Goal: Transaction & Acquisition: Purchase product/service

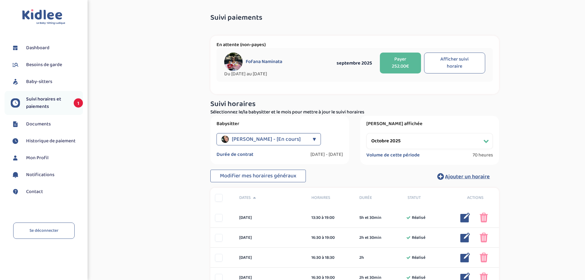
click at [313, 140] on div "▼" at bounding box center [314, 139] width 3 height 12
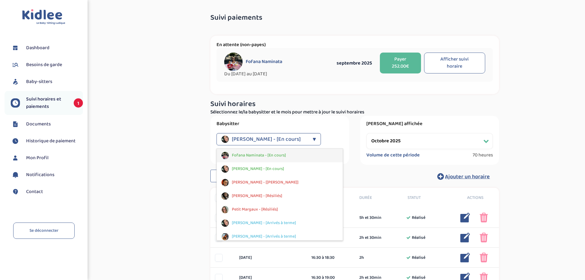
click at [258, 156] on span "Fofana Naminata - [En cours]" at bounding box center [259, 155] width 54 height 6
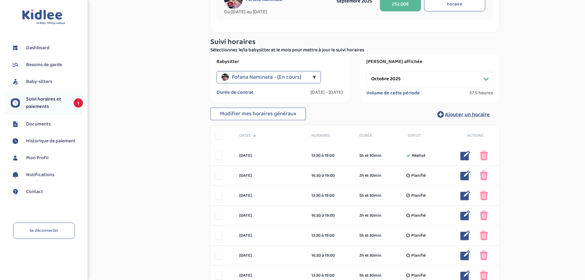
scroll to position [61, 0]
click at [482, 77] on select "Filtrer par mois septembre 2025 octobre 2025 novembre 2025 décembre 2025 janvie…" at bounding box center [430, 80] width 127 height 16
select select "septembre 2025"
click at [367, 72] on select "Filtrer par mois septembre 2025 octobre 2025 novembre 2025 décembre 2025 janvie…" at bounding box center [430, 80] width 127 height 16
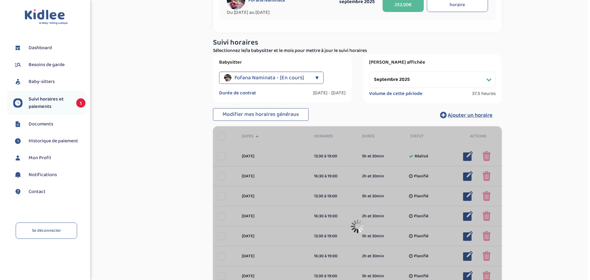
scroll to position [43, 0]
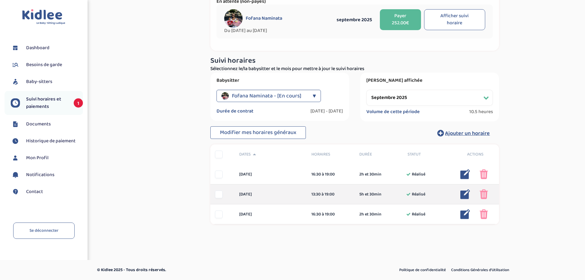
click at [219, 194] on div at bounding box center [219, 194] width 8 height 8
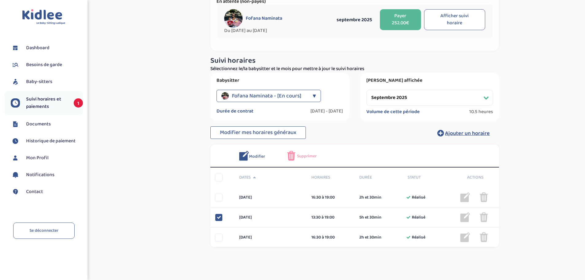
click at [255, 154] on span "Modifier" at bounding box center [257, 156] width 16 height 6
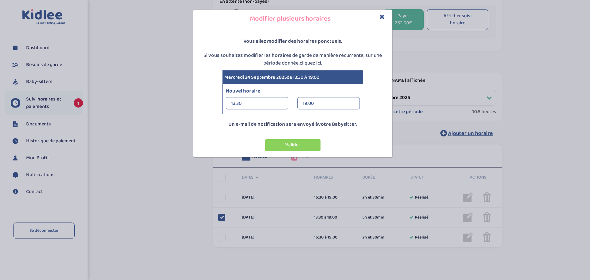
click at [319, 103] on div "19:00" at bounding box center [329, 103] width 52 height 12
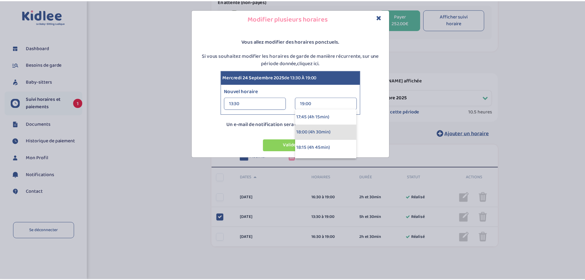
scroll to position [277, 0]
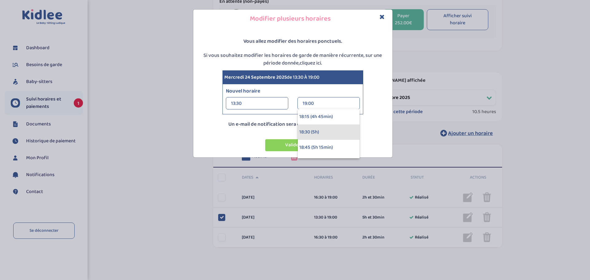
click at [310, 133] on div "18:30 (5h)" at bounding box center [329, 131] width 62 height 15
click at [298, 143] on button "Valider" at bounding box center [292, 145] width 55 height 12
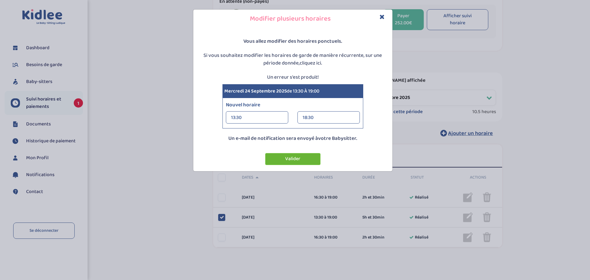
click at [301, 157] on button "Valider" at bounding box center [292, 159] width 55 height 12
click at [298, 157] on button "Valider" at bounding box center [292, 159] width 55 height 12
click at [276, 158] on button "Valider" at bounding box center [292, 159] width 55 height 12
click at [383, 15] on icon "Close" at bounding box center [381, 17] width 5 height 6
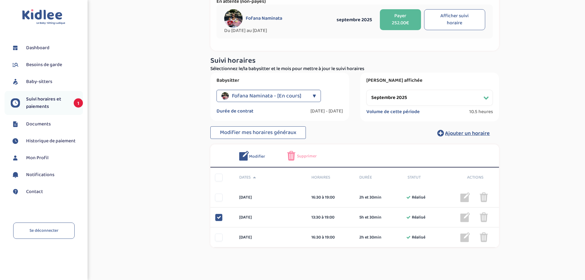
click at [255, 153] on span "Modifier" at bounding box center [257, 156] width 16 height 6
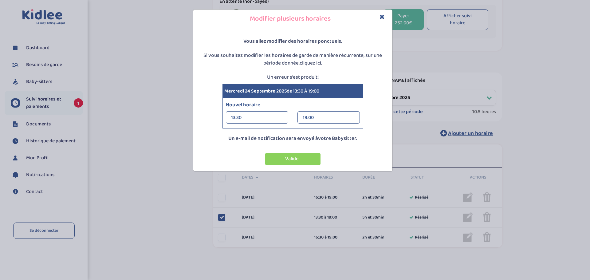
click at [326, 117] on div "19:00" at bounding box center [329, 118] width 52 height 12
click at [320, 147] on div "18:30 (5h)" at bounding box center [329, 146] width 62 height 15
click at [297, 159] on button "Valider" at bounding box center [292, 159] width 55 height 12
click at [383, 18] on icon "Close" at bounding box center [381, 17] width 5 height 6
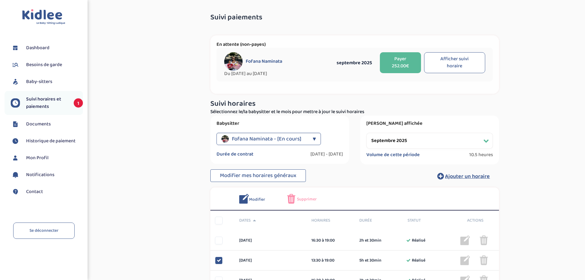
scroll to position [0, 0]
click at [40, 101] on span "Suivi horaires et paiements" at bounding box center [46, 103] width 41 height 15
click at [54, 101] on span "Suivi horaires et paiements" at bounding box center [46, 103] width 41 height 15
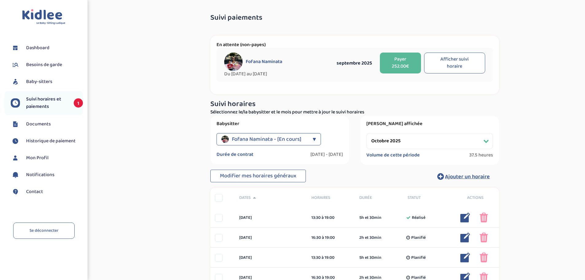
click at [454, 63] on button "Afficher suivi horaire" at bounding box center [454, 63] width 61 height 21
select select "septembre 2025"
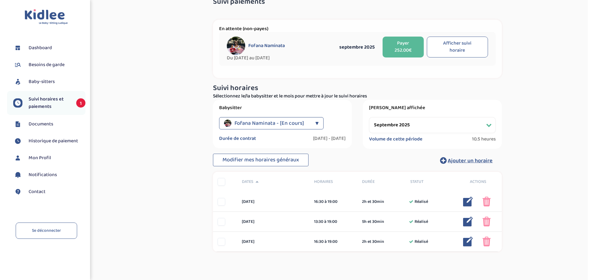
scroll to position [31, 0]
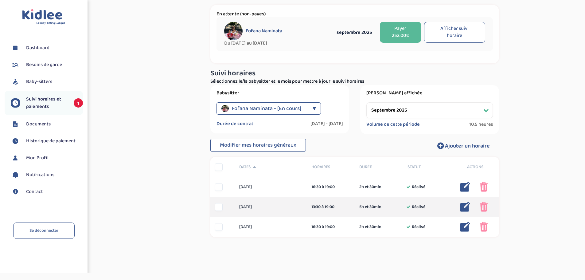
click at [218, 206] on div at bounding box center [219, 207] width 8 height 8
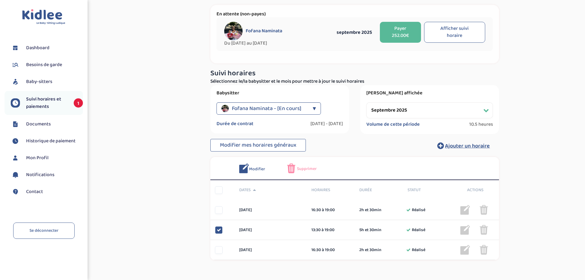
click at [256, 167] on span "Modifier" at bounding box center [257, 169] width 16 height 6
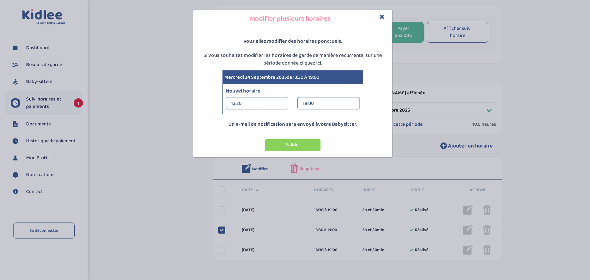
click at [318, 101] on div "19:00" at bounding box center [329, 103] width 52 height 12
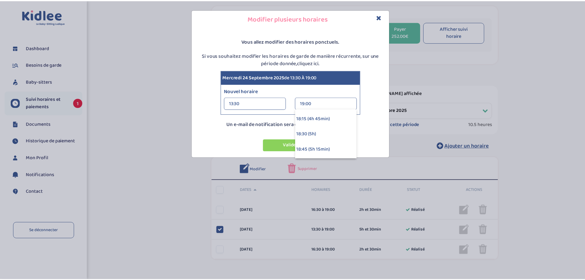
scroll to position [277, 0]
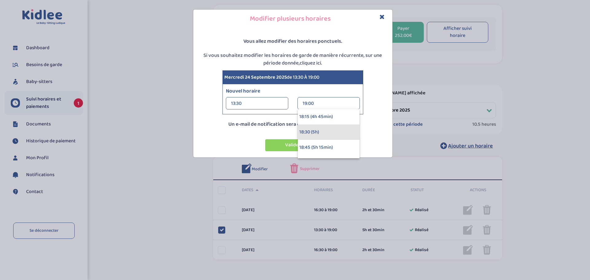
click at [317, 131] on div "18:30 (5h)" at bounding box center [329, 131] width 62 height 15
click at [300, 145] on button "Valider" at bounding box center [292, 145] width 55 height 12
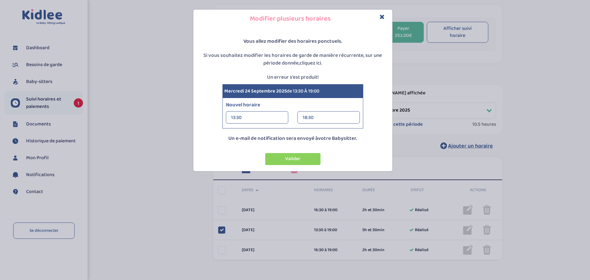
click at [382, 16] on icon "Close" at bounding box center [381, 17] width 5 height 6
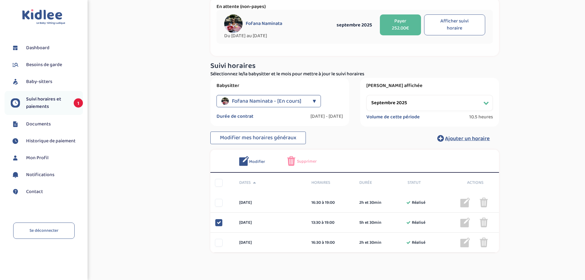
scroll to position [0, 0]
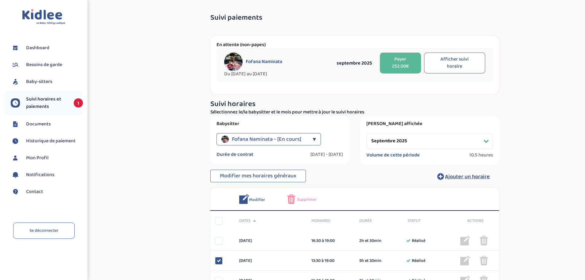
click at [402, 64] on button "Payer 252.00€" at bounding box center [400, 63] width 41 height 21
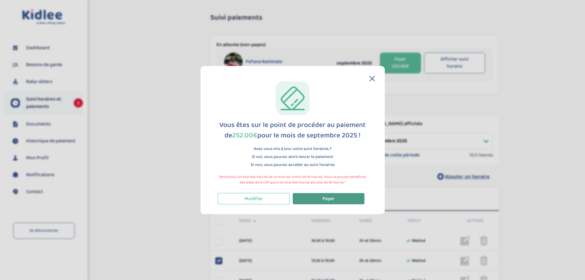
click at [321, 197] on button "Payer" at bounding box center [329, 198] width 72 height 11
